Goal: Find specific page/section: Find specific page/section

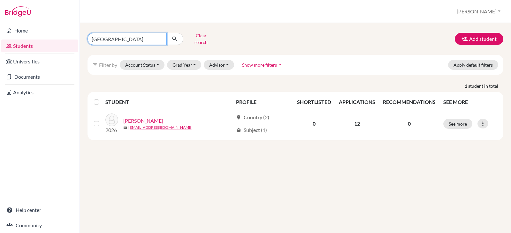
click at [126, 36] on input "[GEOGRAPHIC_DATA]" at bounding box center [127, 39] width 79 height 12
type input "m"
type input "max"
click at [172, 36] on icon "submit" at bounding box center [175, 39] width 6 height 6
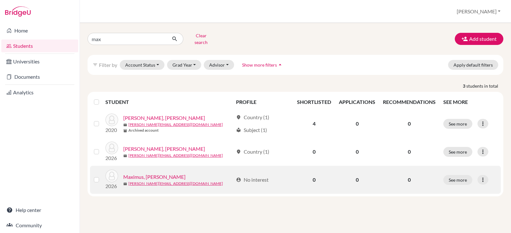
click at [143, 173] on link "Maximus, [PERSON_NAME]" at bounding box center [154, 177] width 62 height 8
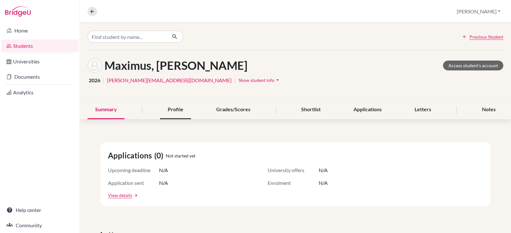
click at [178, 109] on div "Profile" at bounding box center [175, 110] width 31 height 19
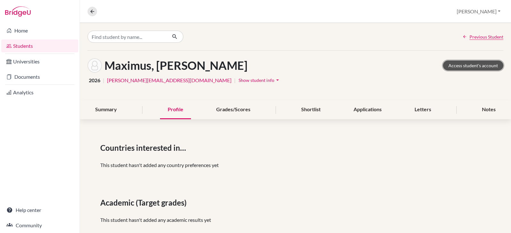
click at [464, 64] on link "Access student's account" at bounding box center [473, 66] width 60 height 10
